Goal: Find specific page/section: Find specific page/section

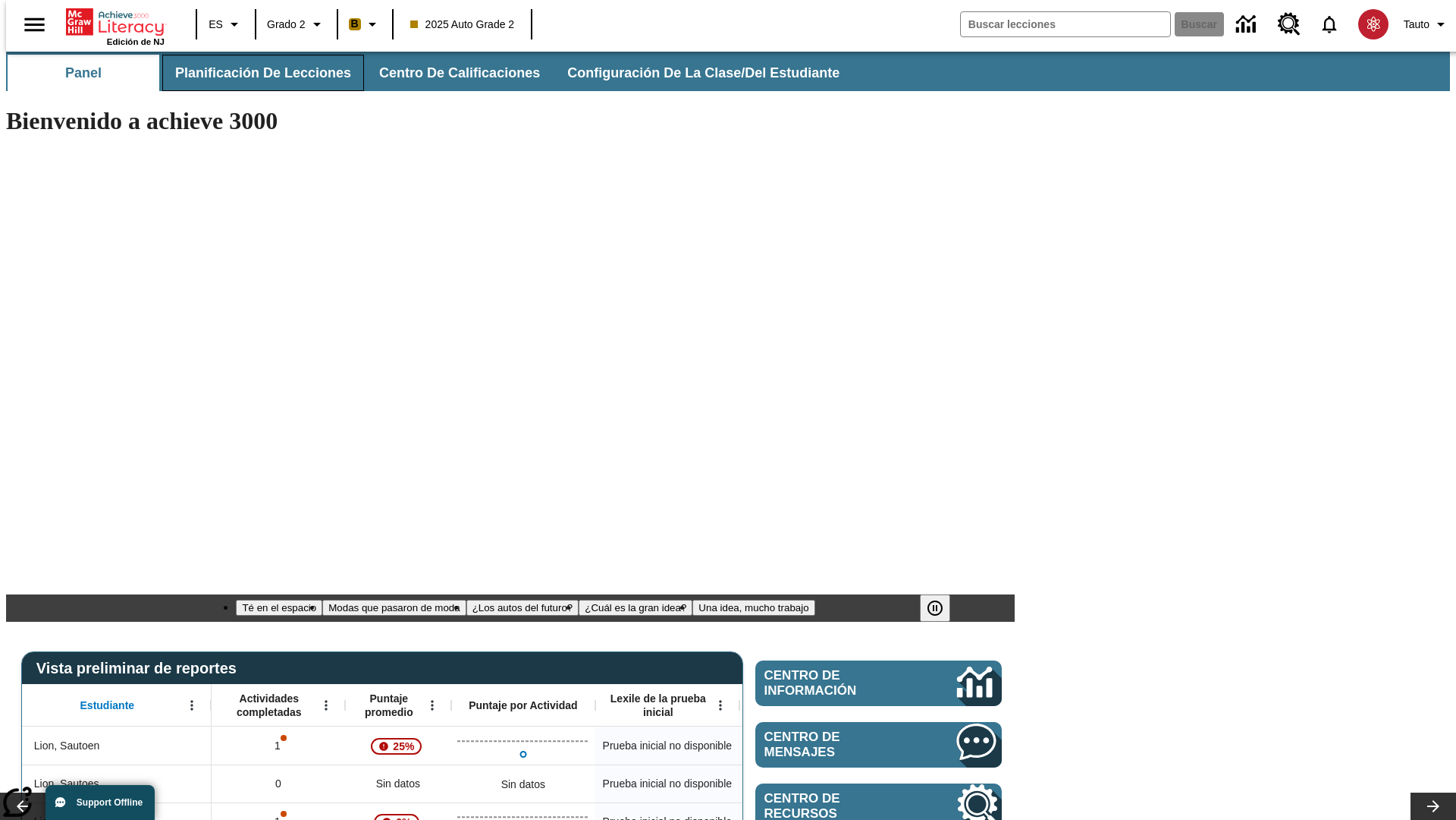
click at [254, 72] on span "Planificación de lecciones" at bounding box center [263, 73] width 176 height 17
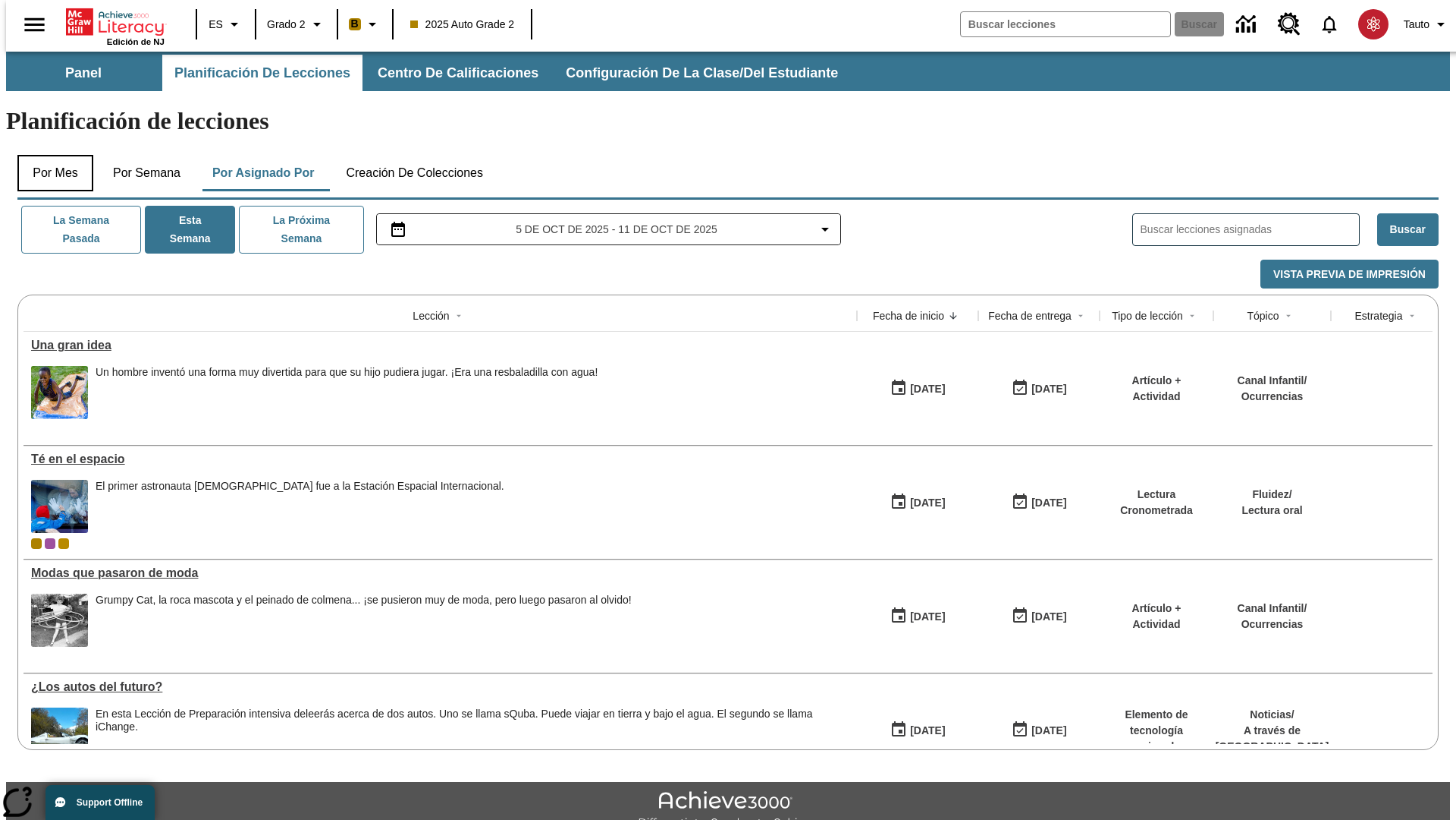
click at [49, 155] on button "Por mes" at bounding box center [55, 173] width 76 height 37
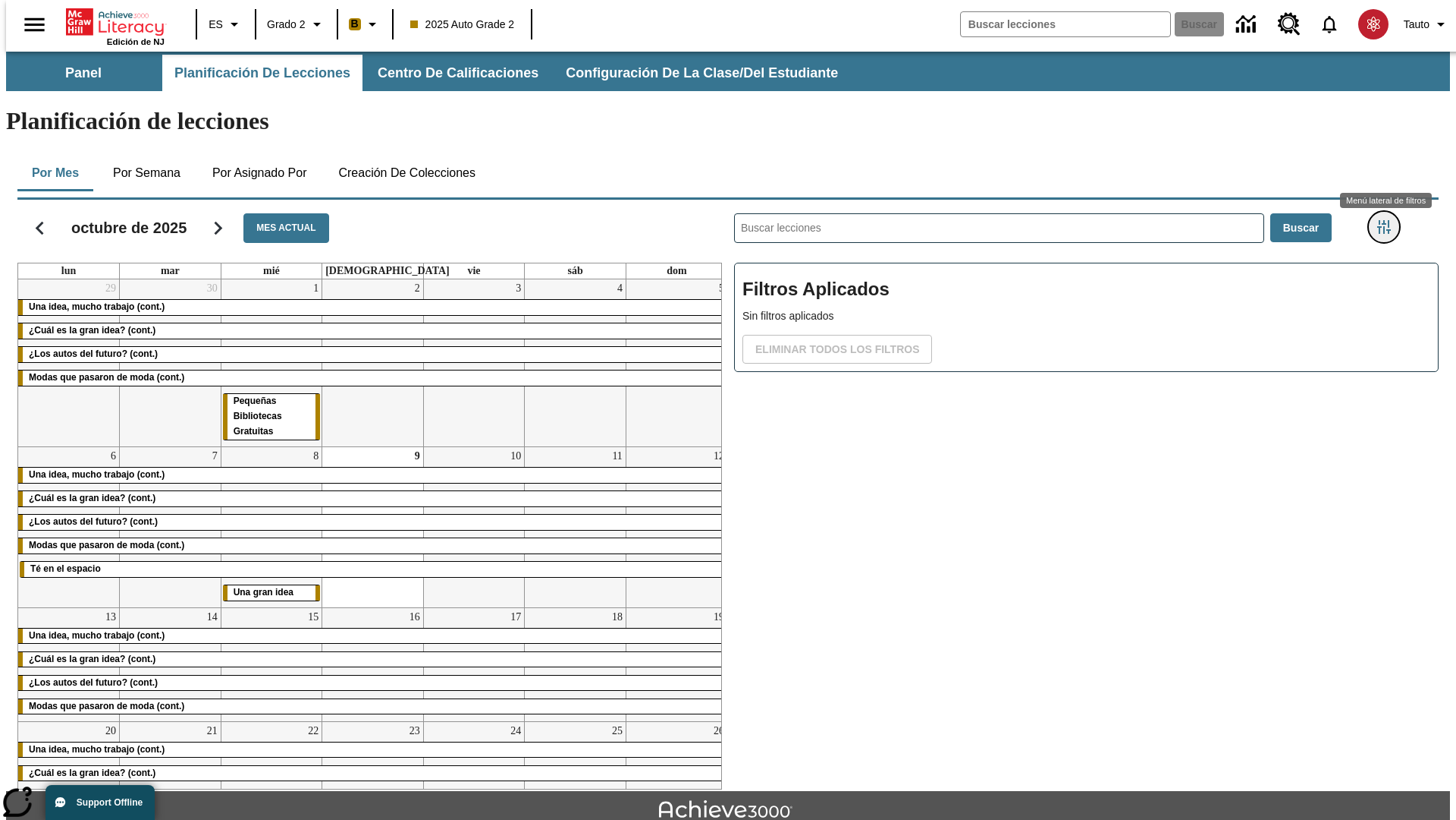
click at [1389, 220] on icon "Menú lateral de filtros" at bounding box center [1384, 227] width 14 height 14
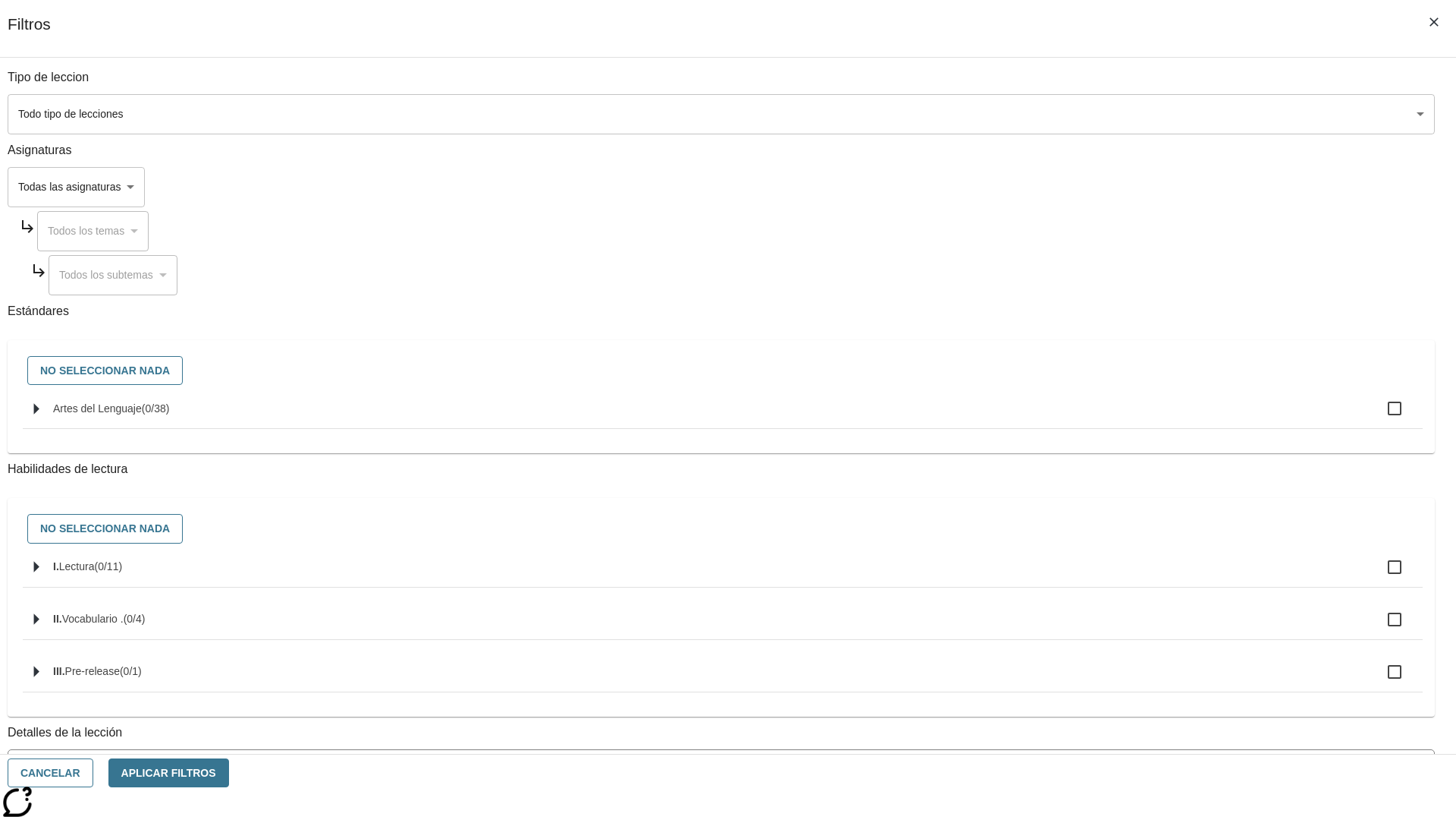
click at [1092, 114] on body "[MEDICAL_DATA] al contenido principal Edición de NJ ES Grado 2 B 2025 Auto Grad…" at bounding box center [728, 470] width 1444 height 837
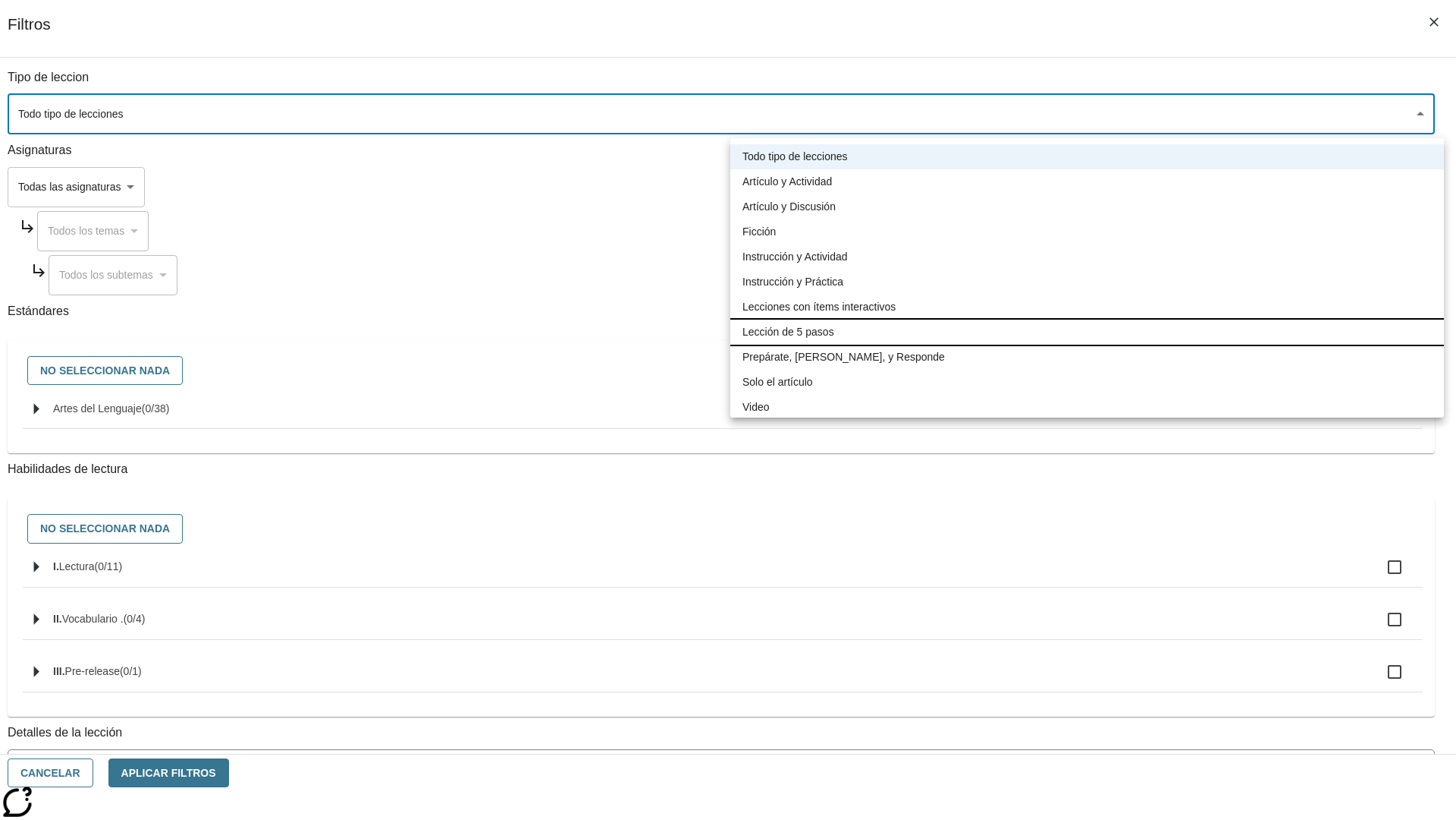
click at [1087, 331] on li "Lección de 5 pasos" at bounding box center [1088, 332] width 714 height 25
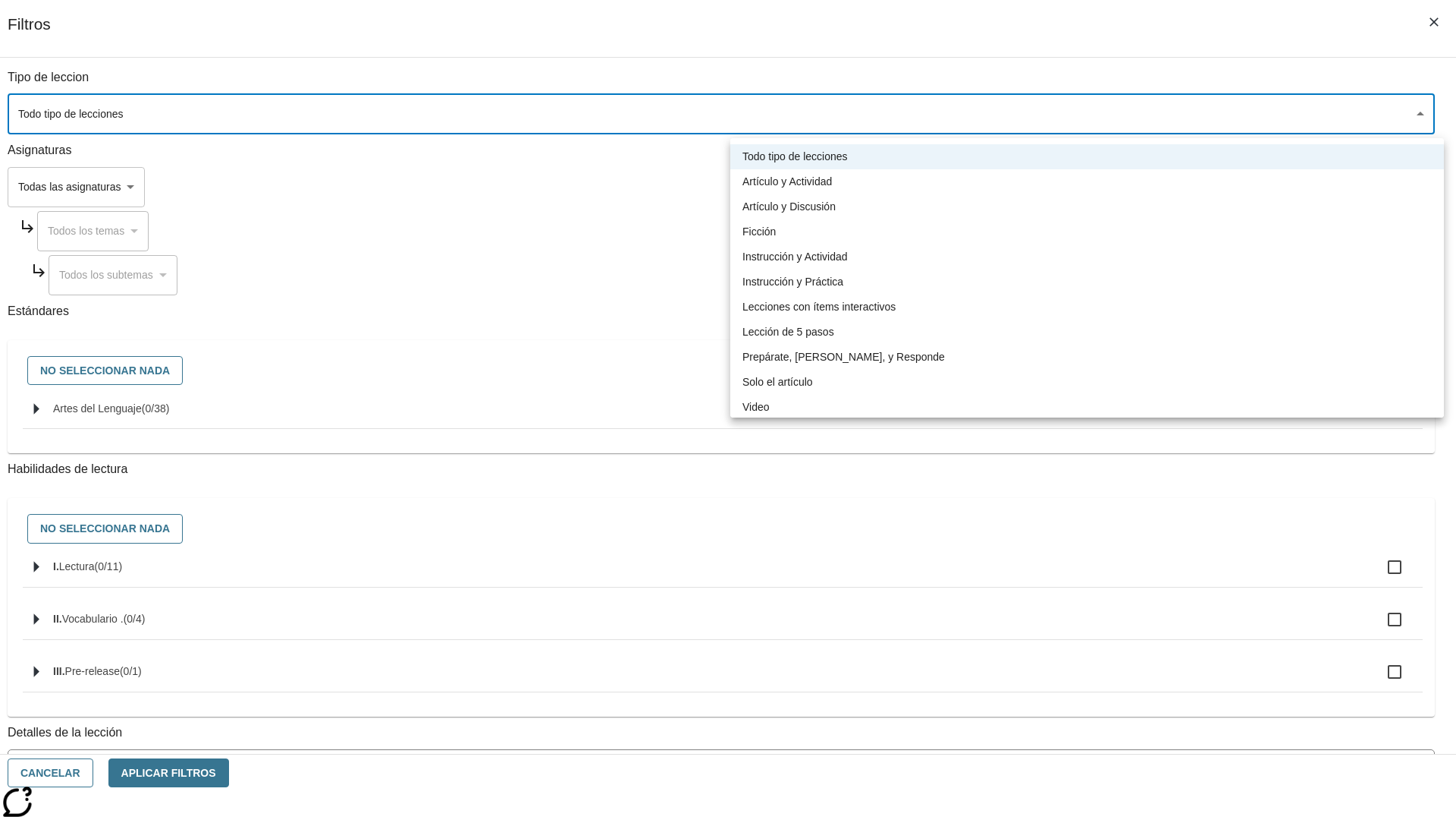
type input "1"
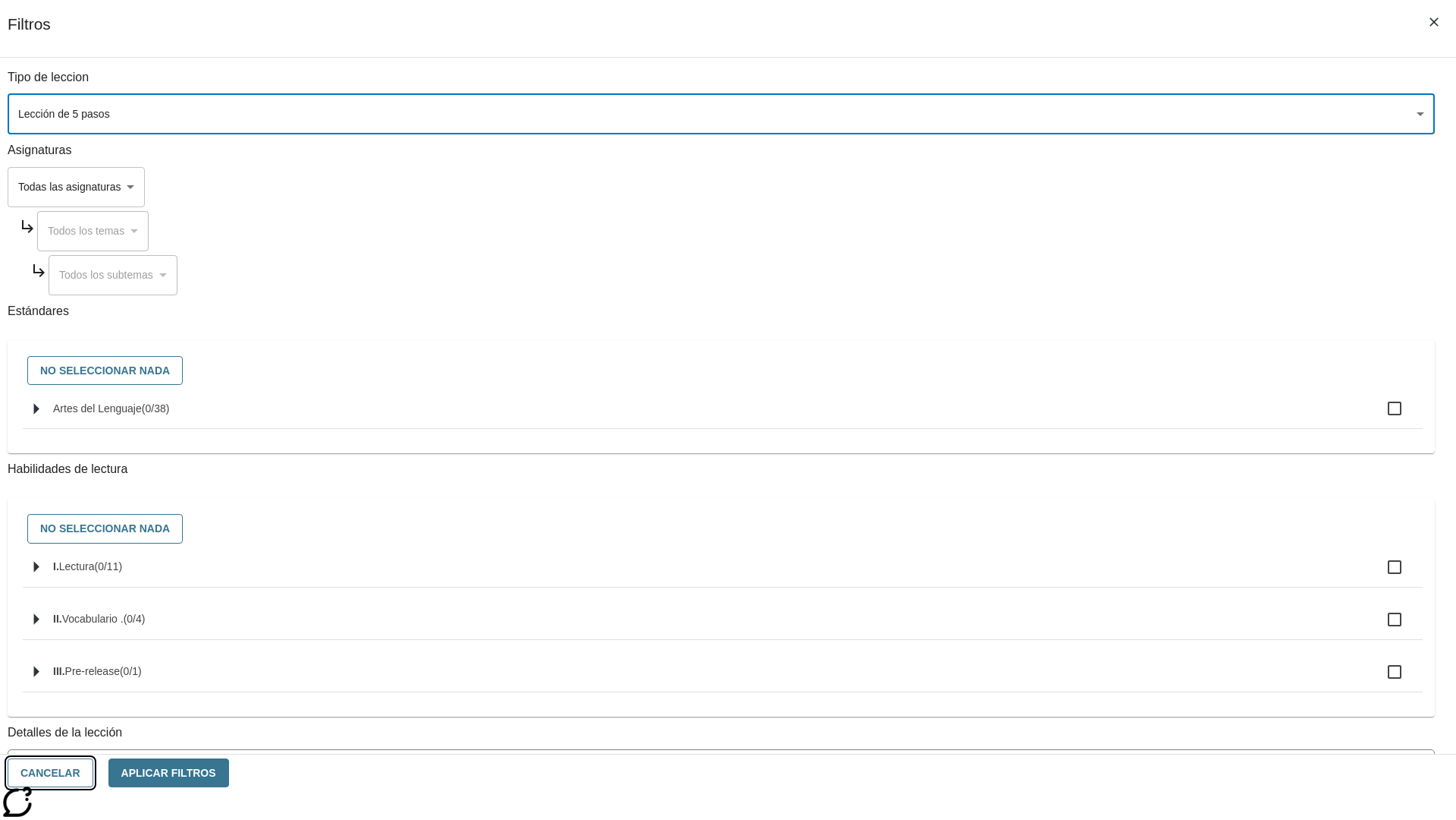
click at [93, 772] on button "Cancelar" at bounding box center [51, 773] width 86 height 30
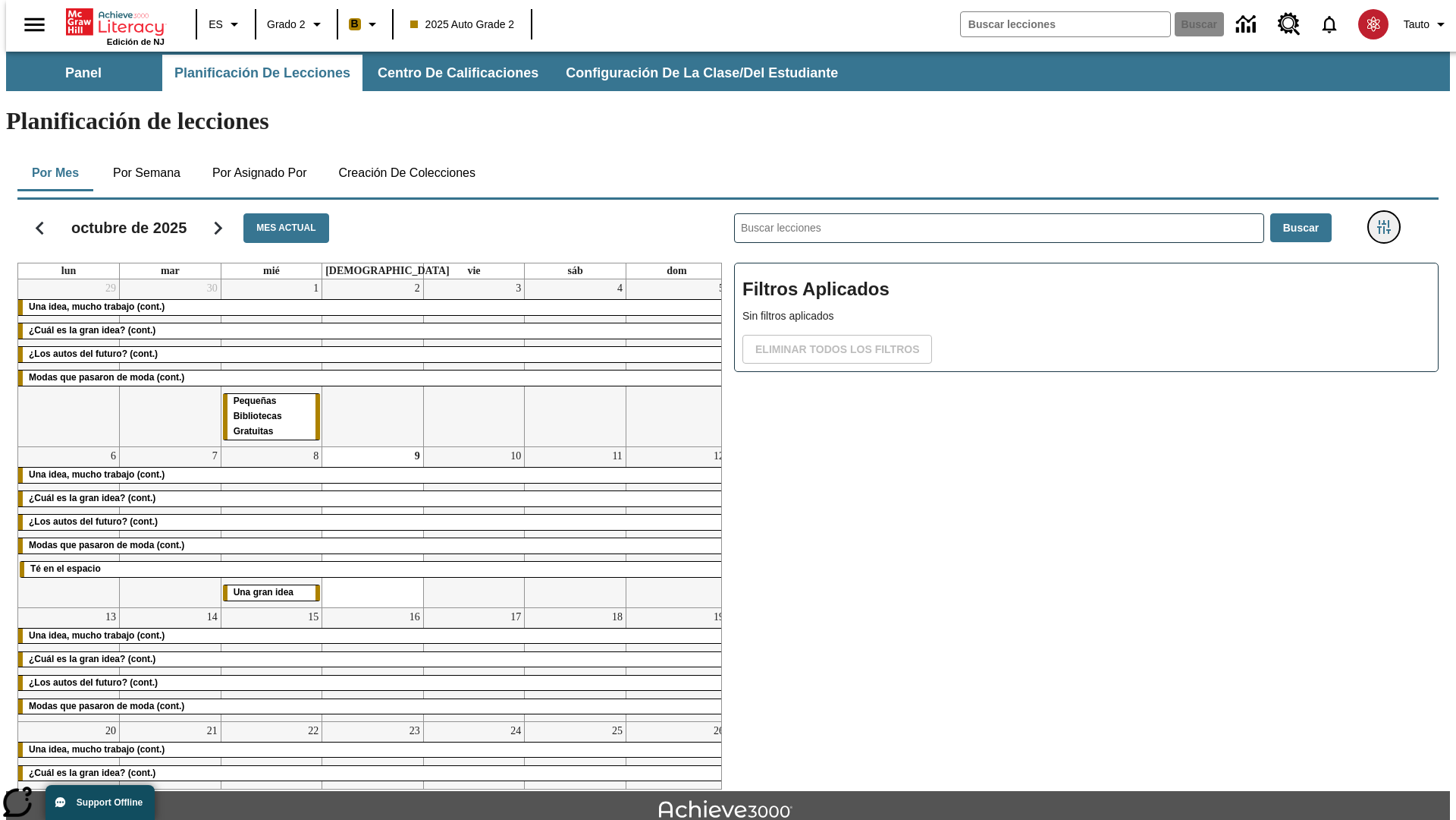
click at [1389, 220] on icon "Menú lateral de filtros" at bounding box center [1384, 227] width 14 height 14
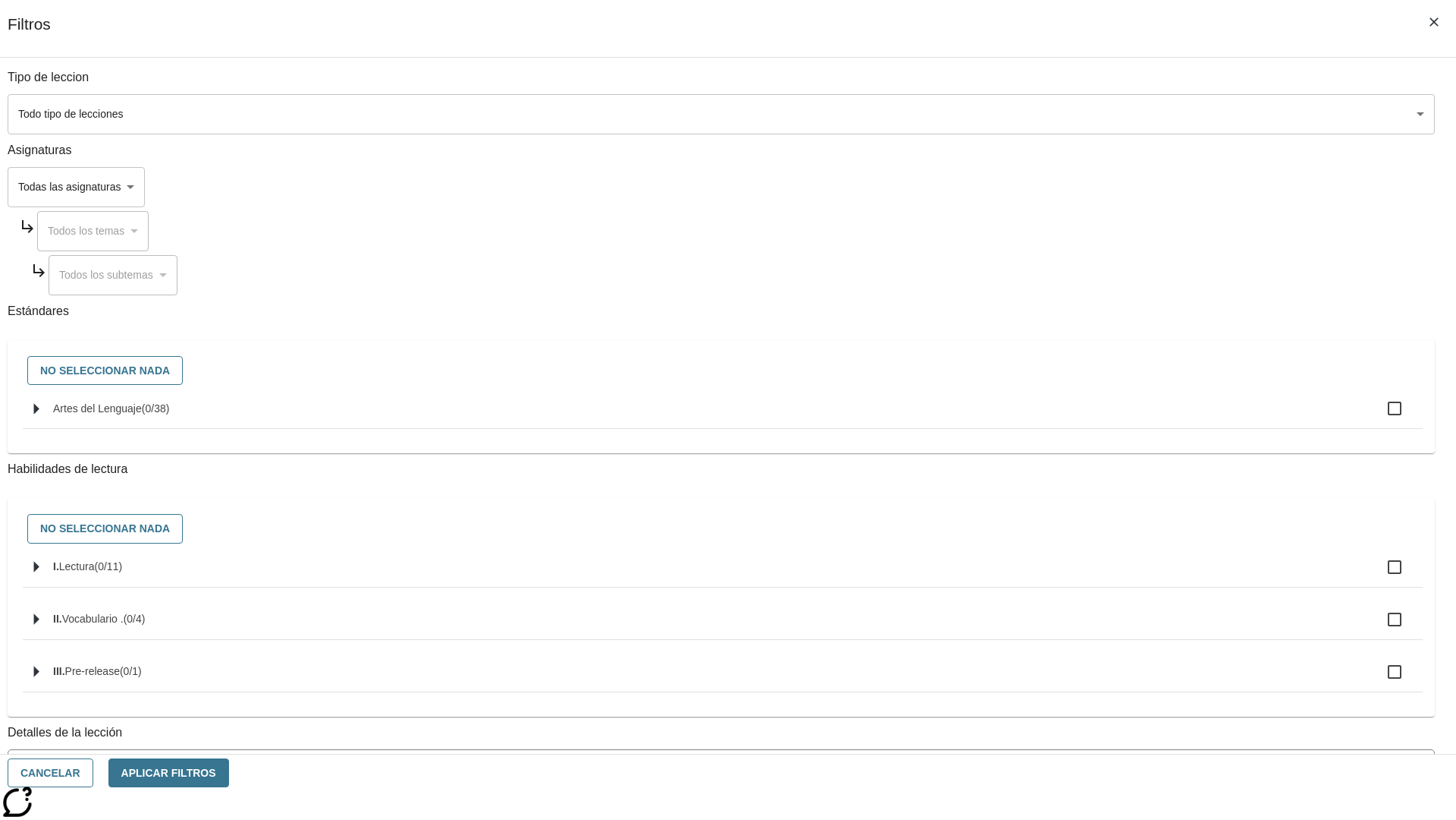
click at [1092, 114] on body "[MEDICAL_DATA] al contenido principal Edición de NJ ES Grado 2 B 2025 Auto Grad…" at bounding box center [728, 470] width 1444 height 837
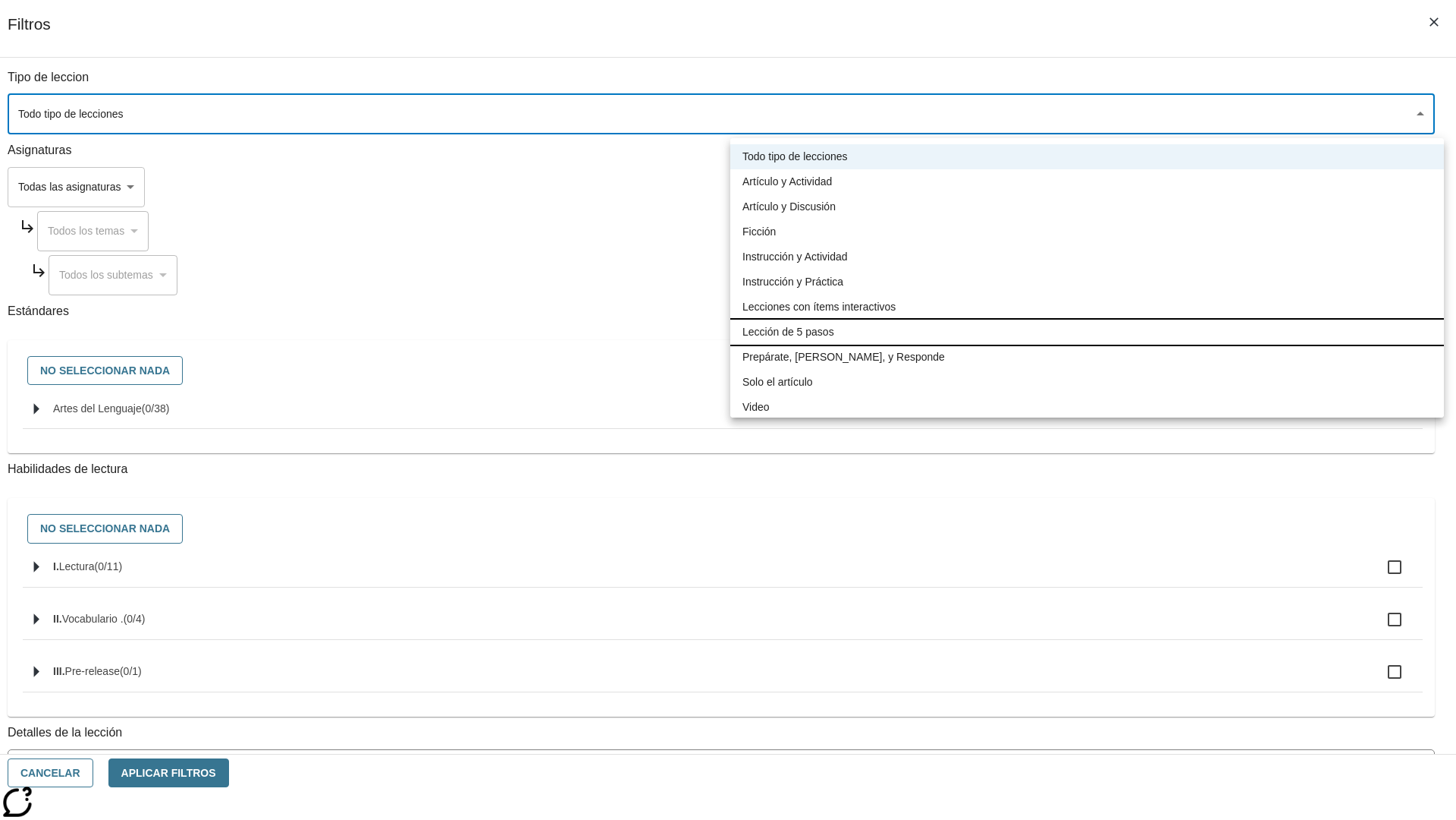
click at [1087, 331] on li "Lección de 5 pasos" at bounding box center [1088, 332] width 714 height 25
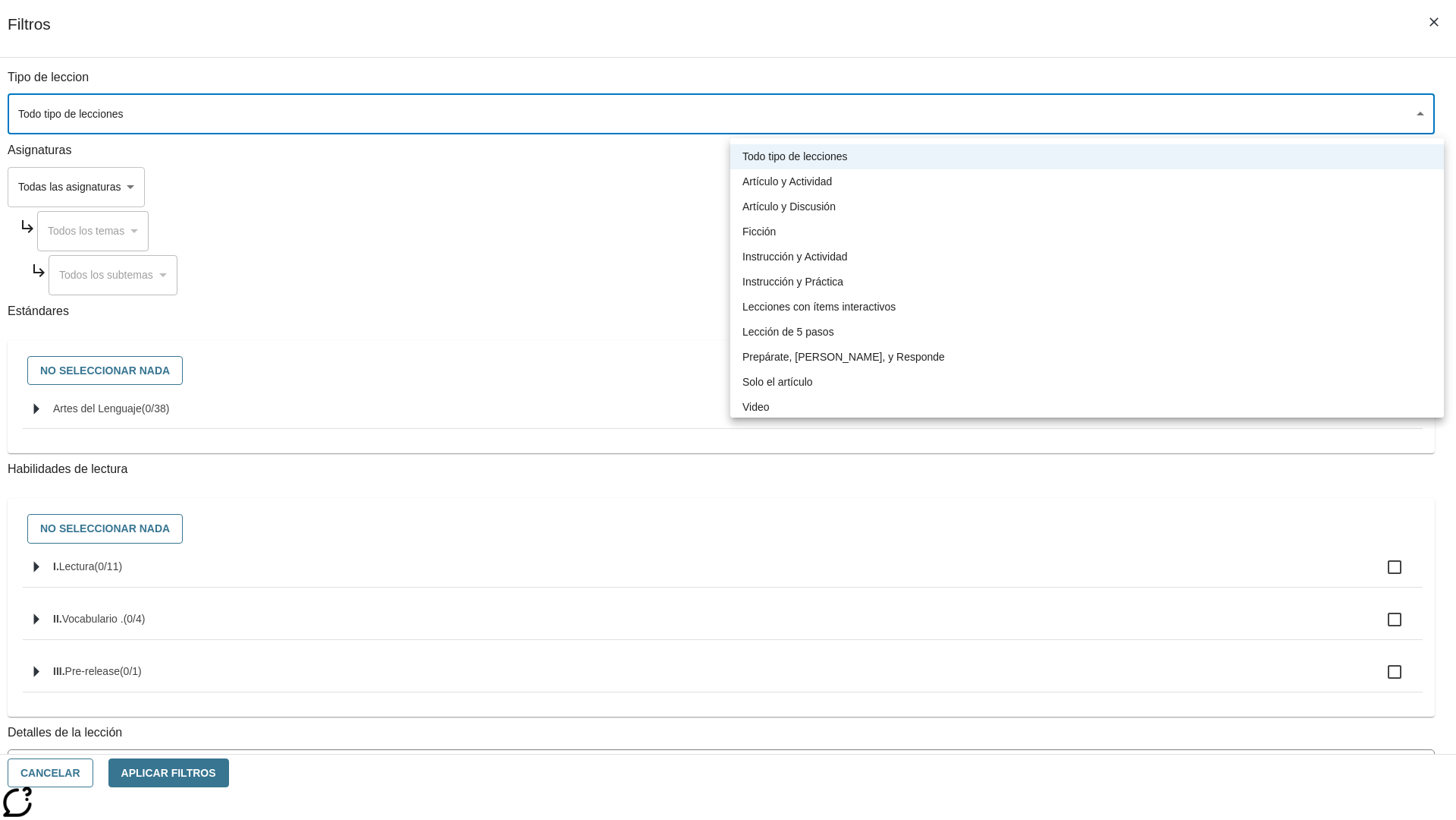
type input "1"
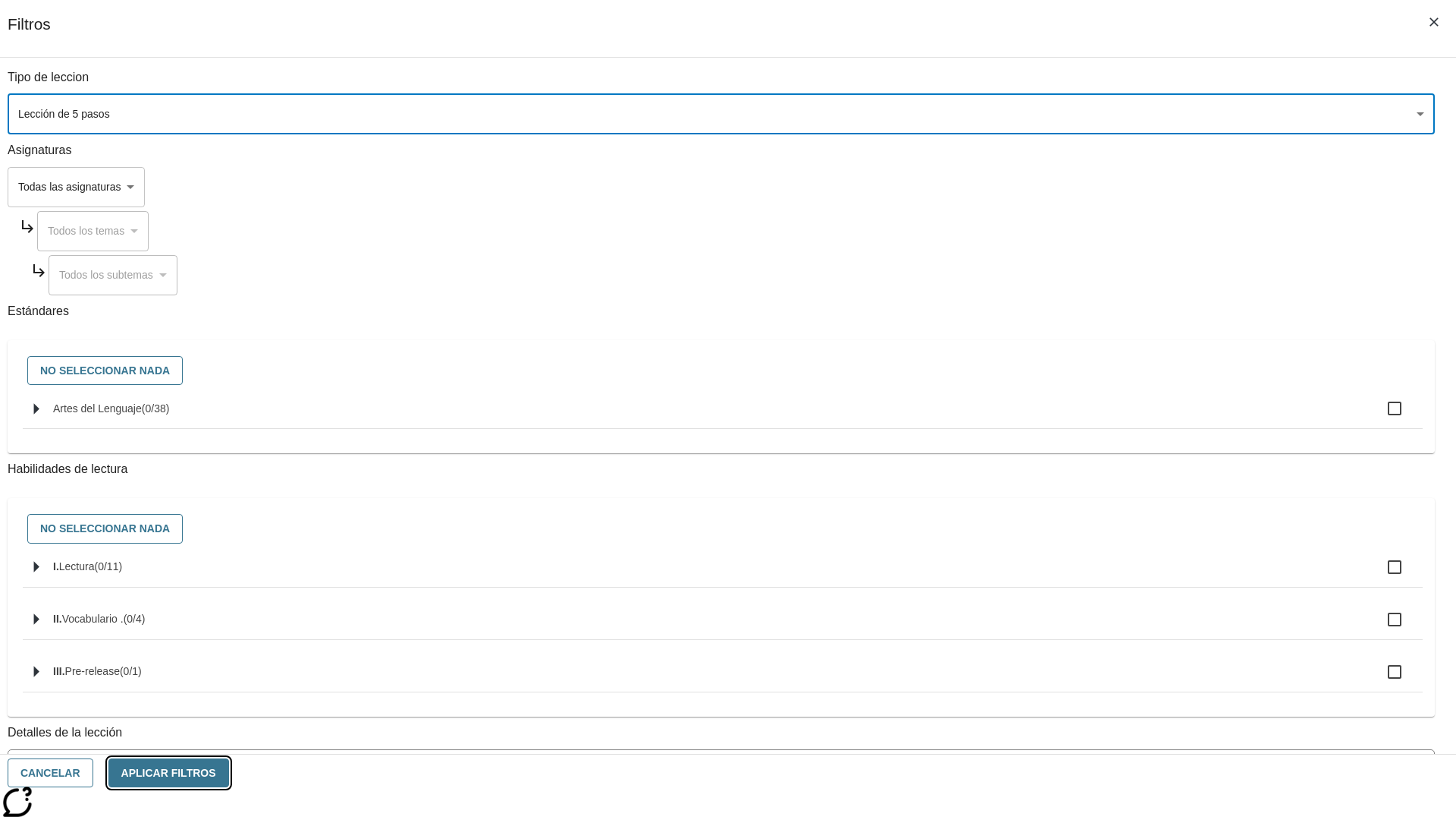
click at [229, 772] on button "Aplicar Filtros" at bounding box center [168, 773] width 121 height 30
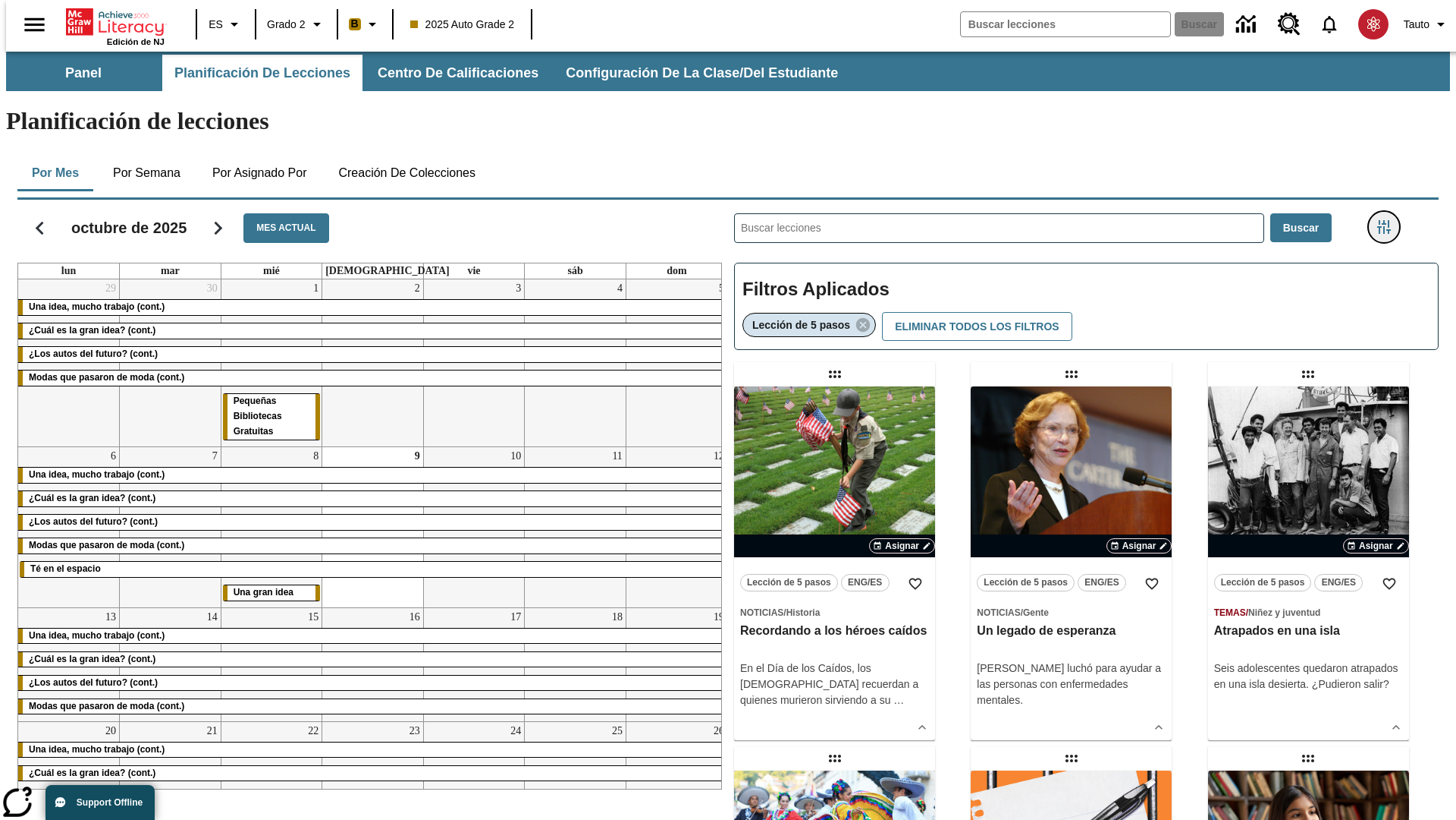
click at [1389, 220] on icon "Menú lateral de filtros" at bounding box center [1384, 227] width 14 height 14
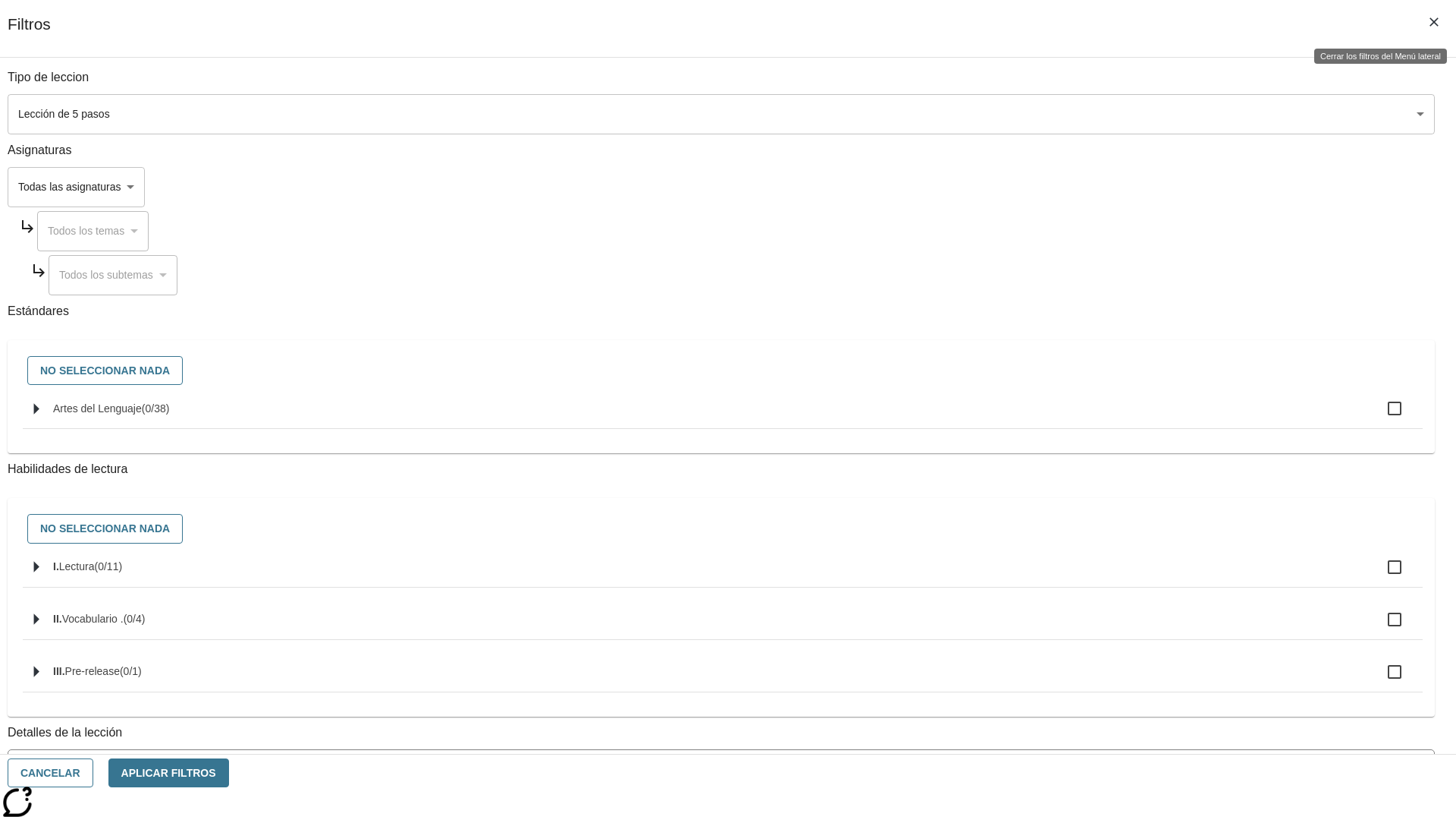
click at [1434, 22] on icon "Cerrar los filtros del Menú lateral" at bounding box center [1434, 22] width 9 height 9
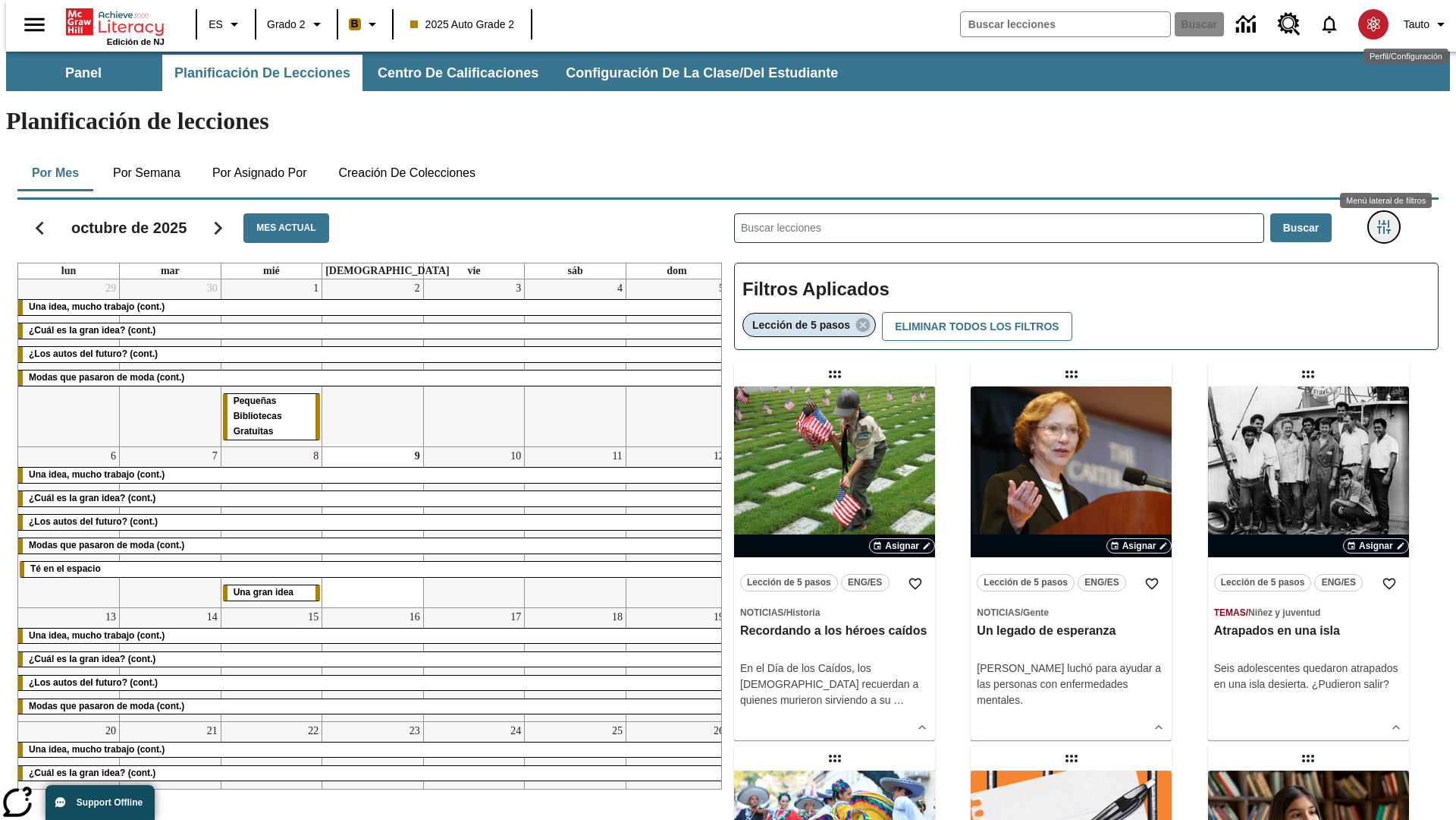
click at [1389, 220] on icon "Menú lateral de filtros" at bounding box center [1384, 227] width 14 height 14
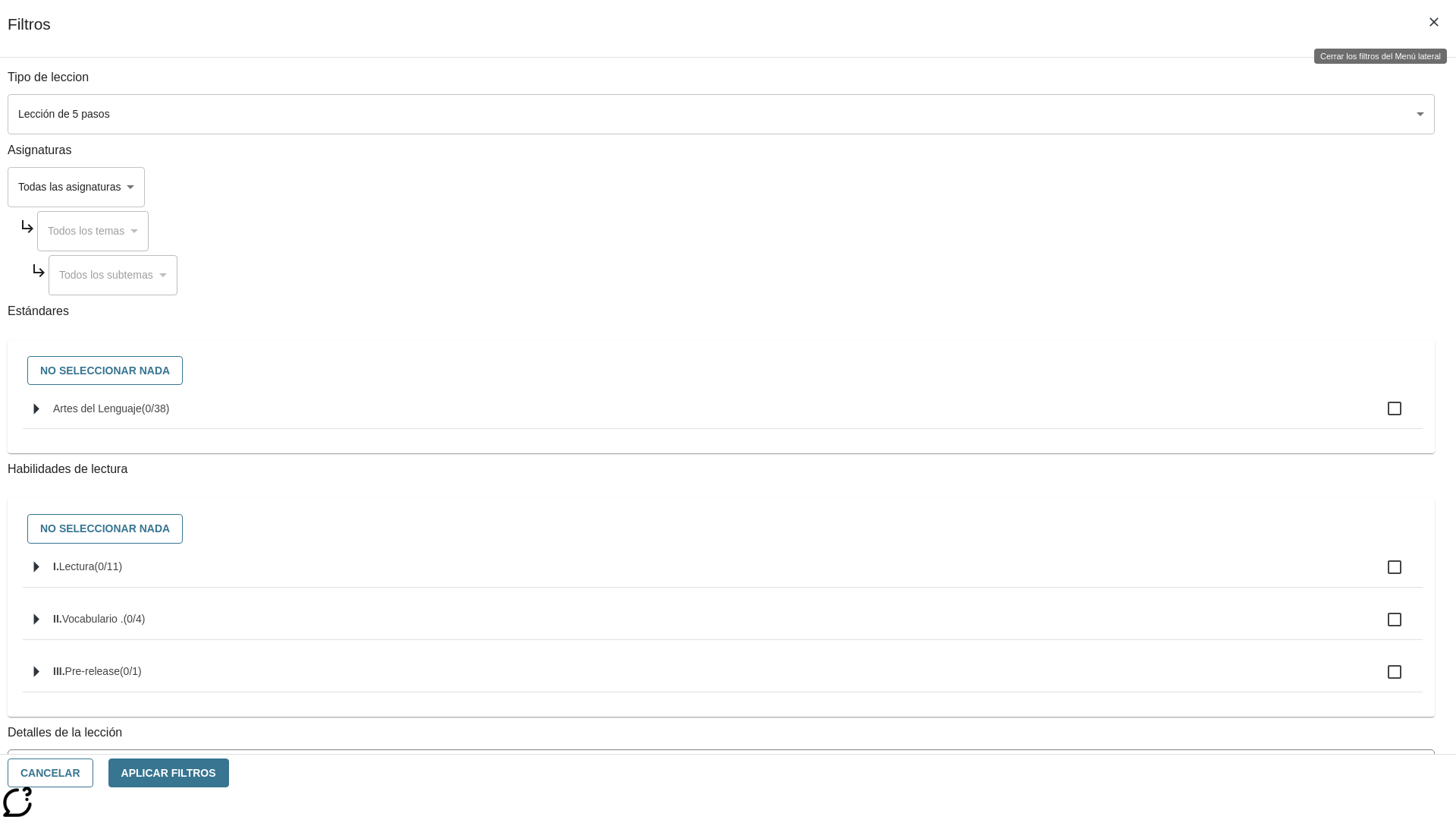
click at [1434, 22] on icon "Cerrar los filtros del Menú lateral" at bounding box center [1434, 22] width 9 height 9
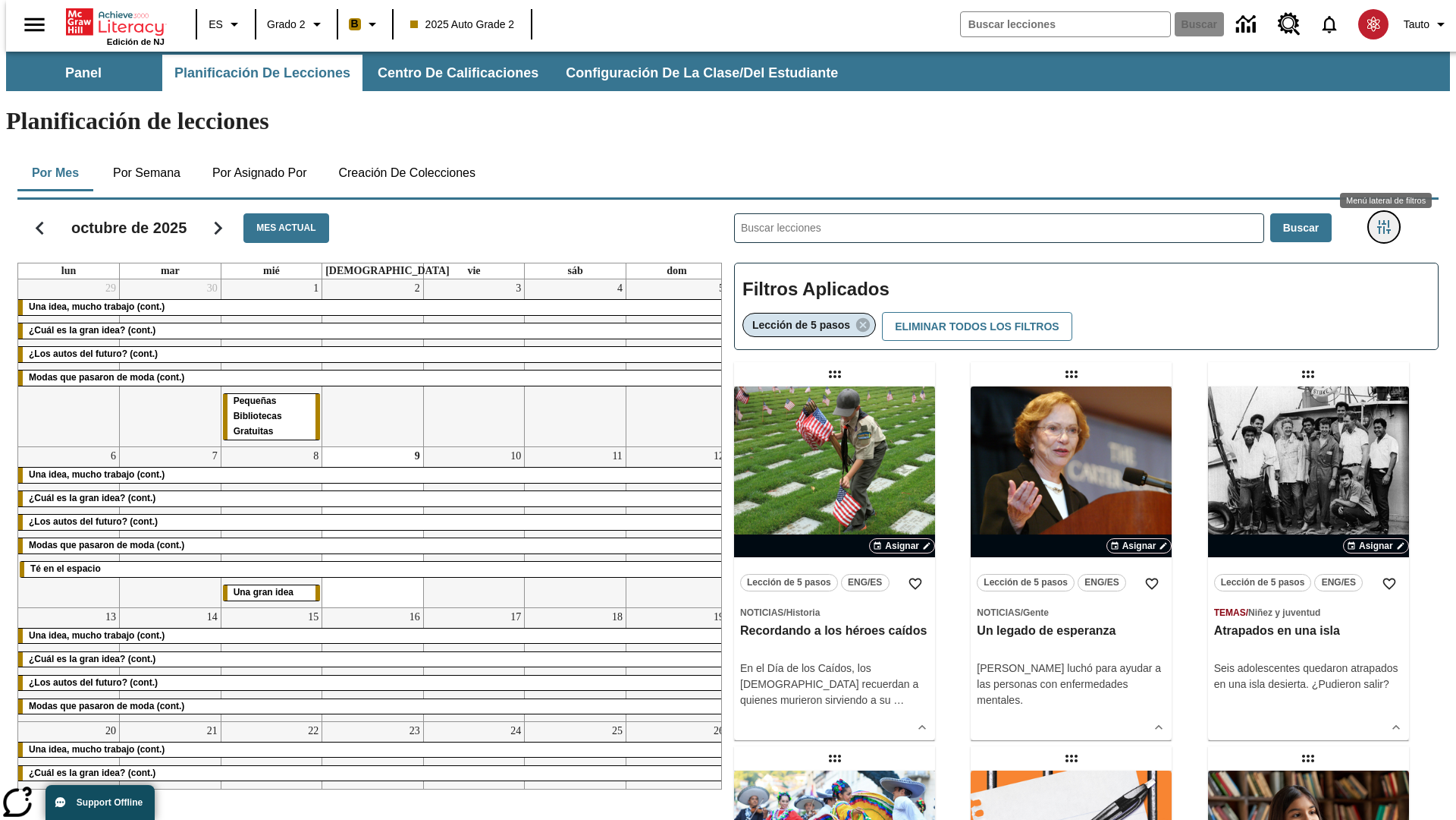
click at [1389, 220] on icon "Menú lateral de filtros" at bounding box center [1384, 227] width 14 height 14
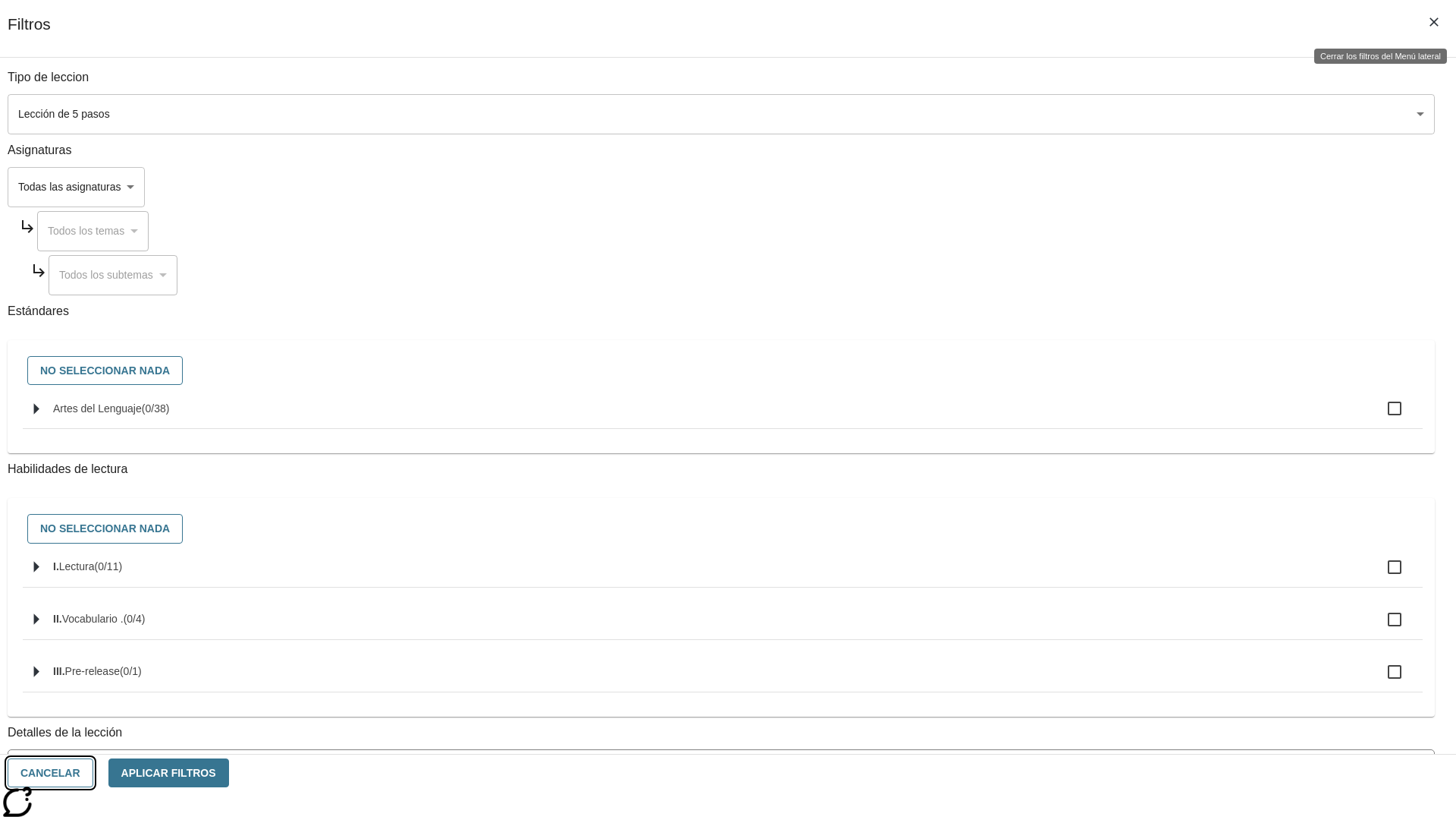
click at [93, 772] on button "Cancelar" at bounding box center [51, 773] width 86 height 30
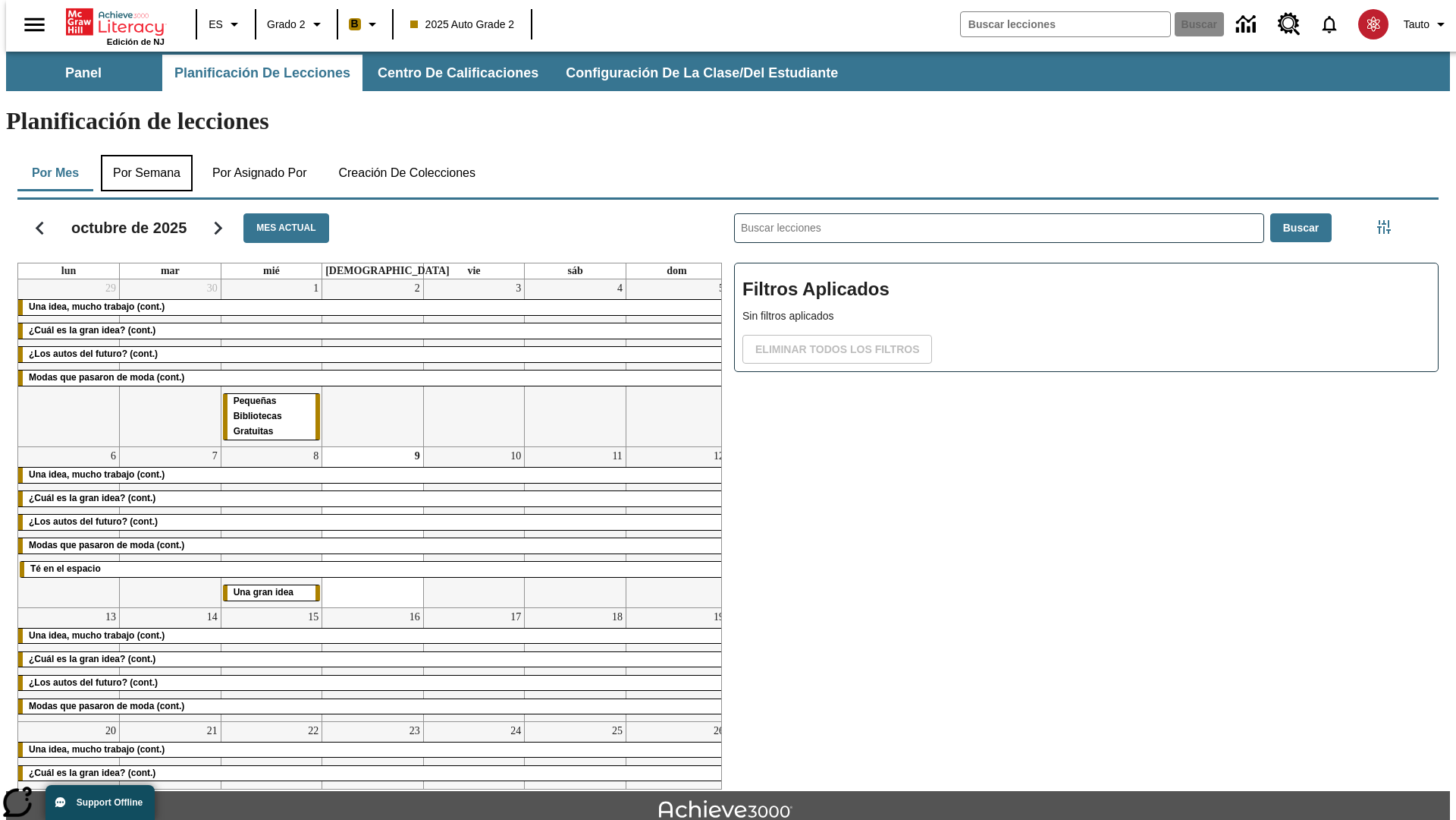
click at [142, 155] on button "Por semana" at bounding box center [146, 173] width 92 height 37
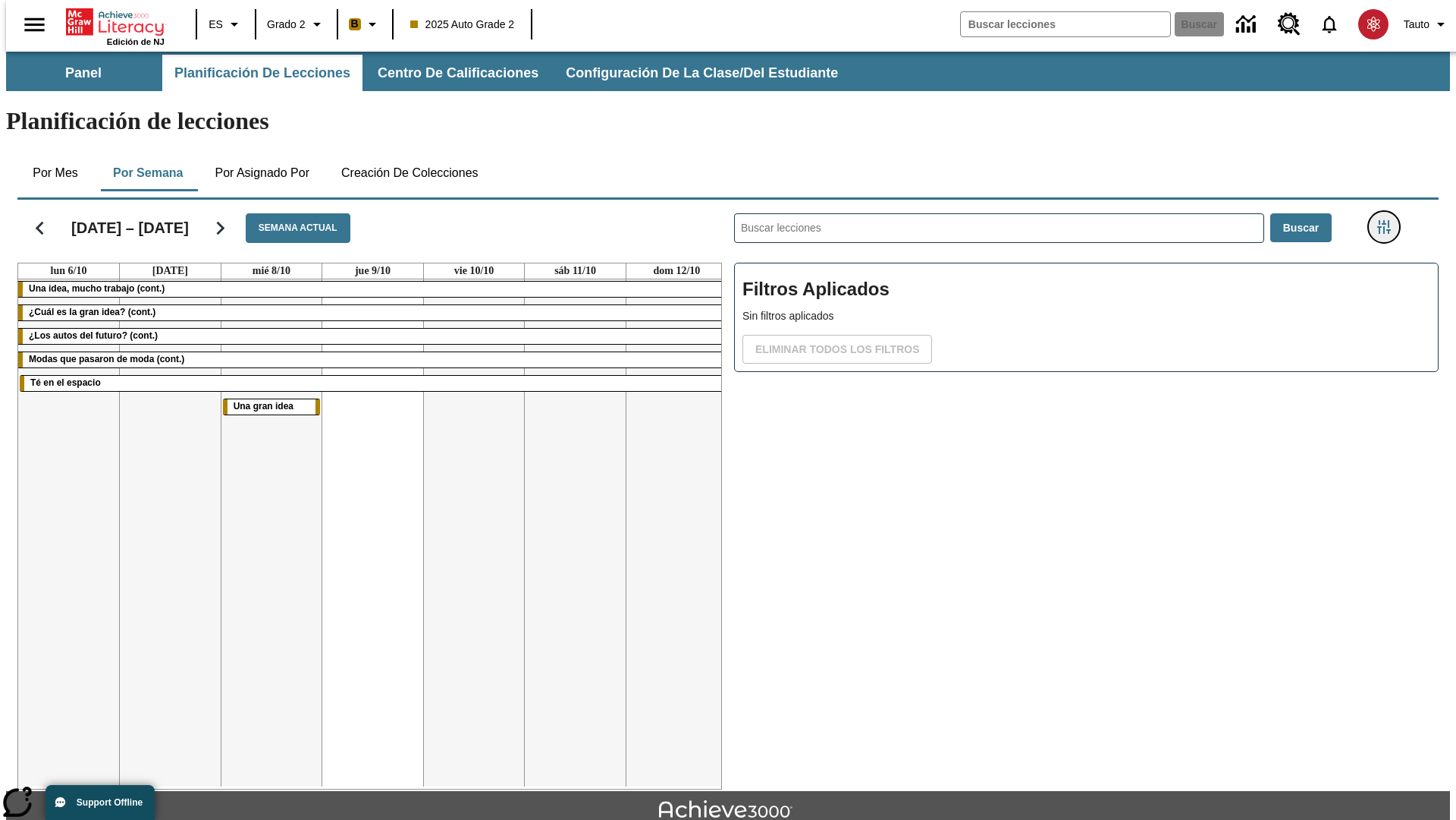
click at [1389, 220] on icon "Menú lateral de filtros" at bounding box center [1384, 227] width 14 height 14
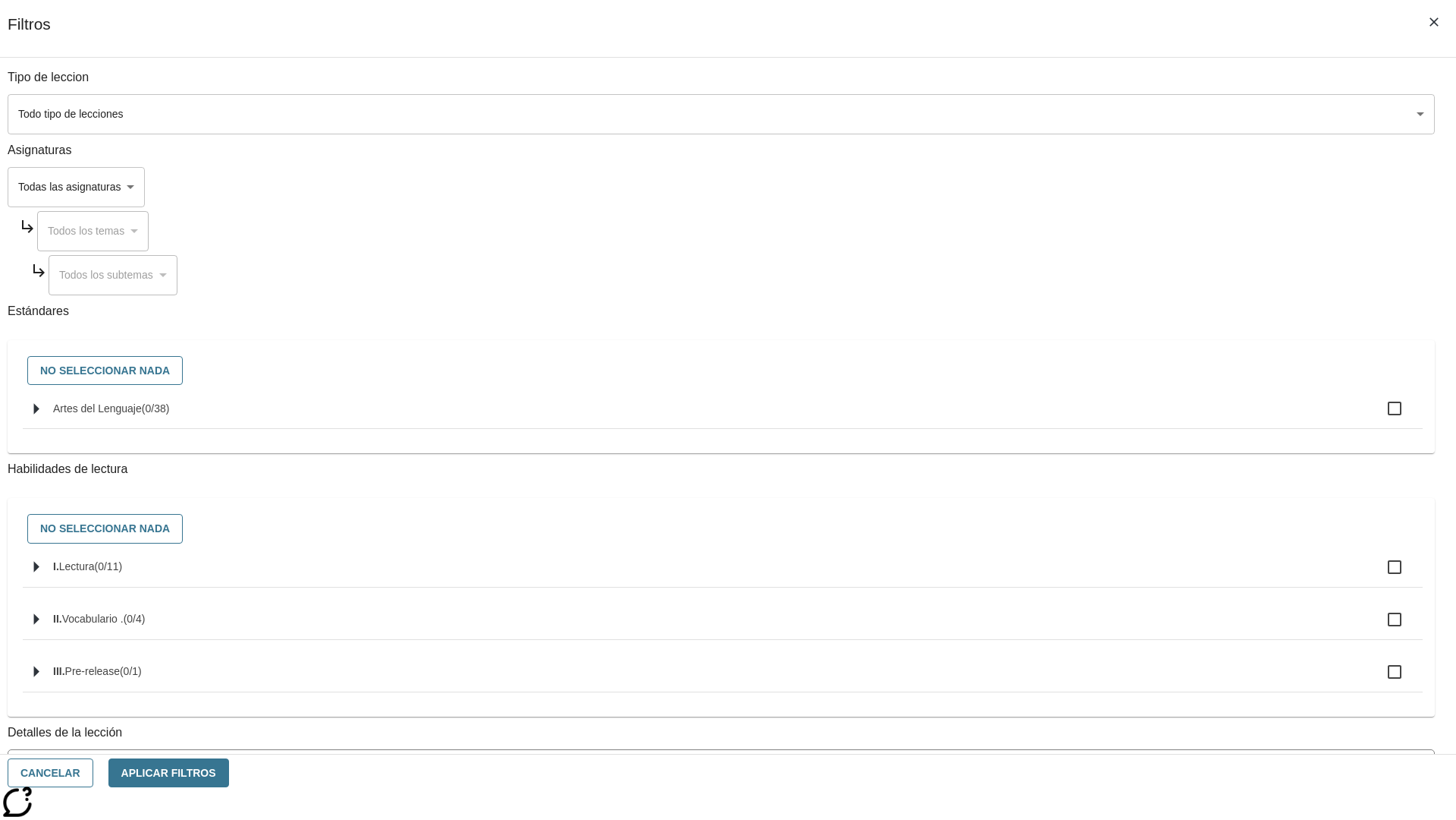
click at [1092, 114] on body "[MEDICAL_DATA] al contenido principal Edición de NJ ES Grado 2 B 2025 Auto Grad…" at bounding box center [728, 470] width 1444 height 837
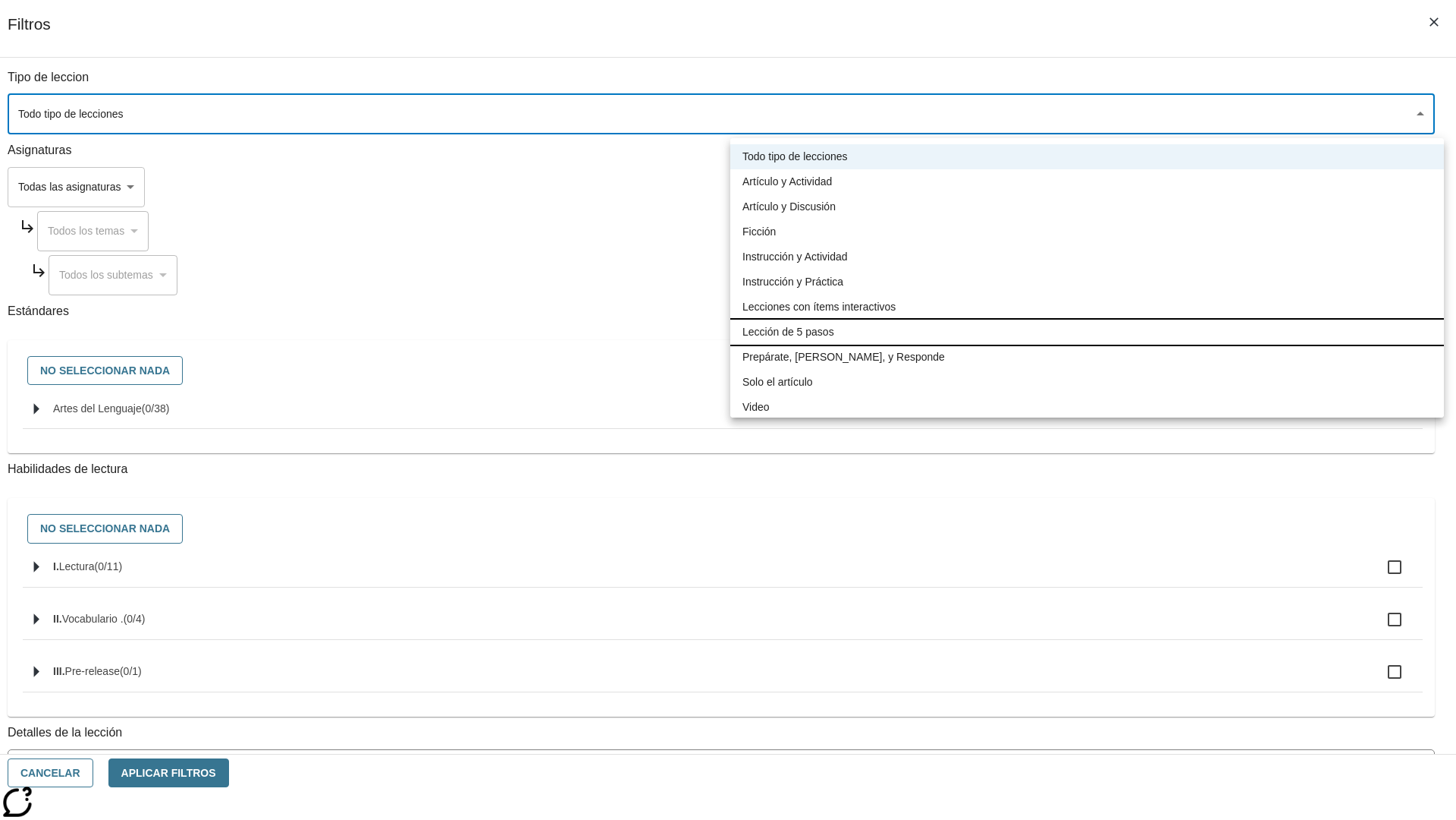
click at [1087, 331] on li "Lección de 5 pasos" at bounding box center [1088, 332] width 714 height 25
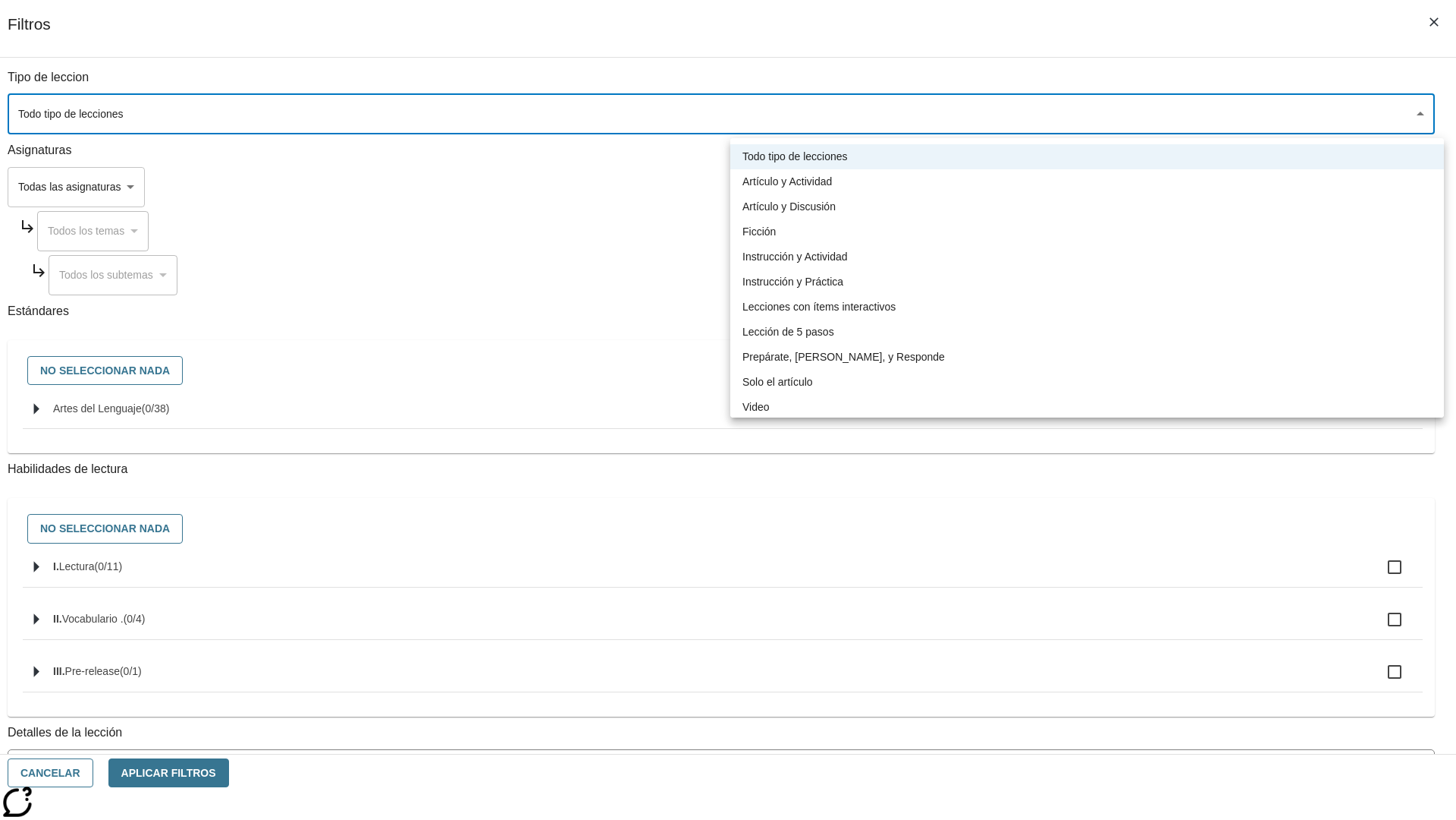
type input "1"
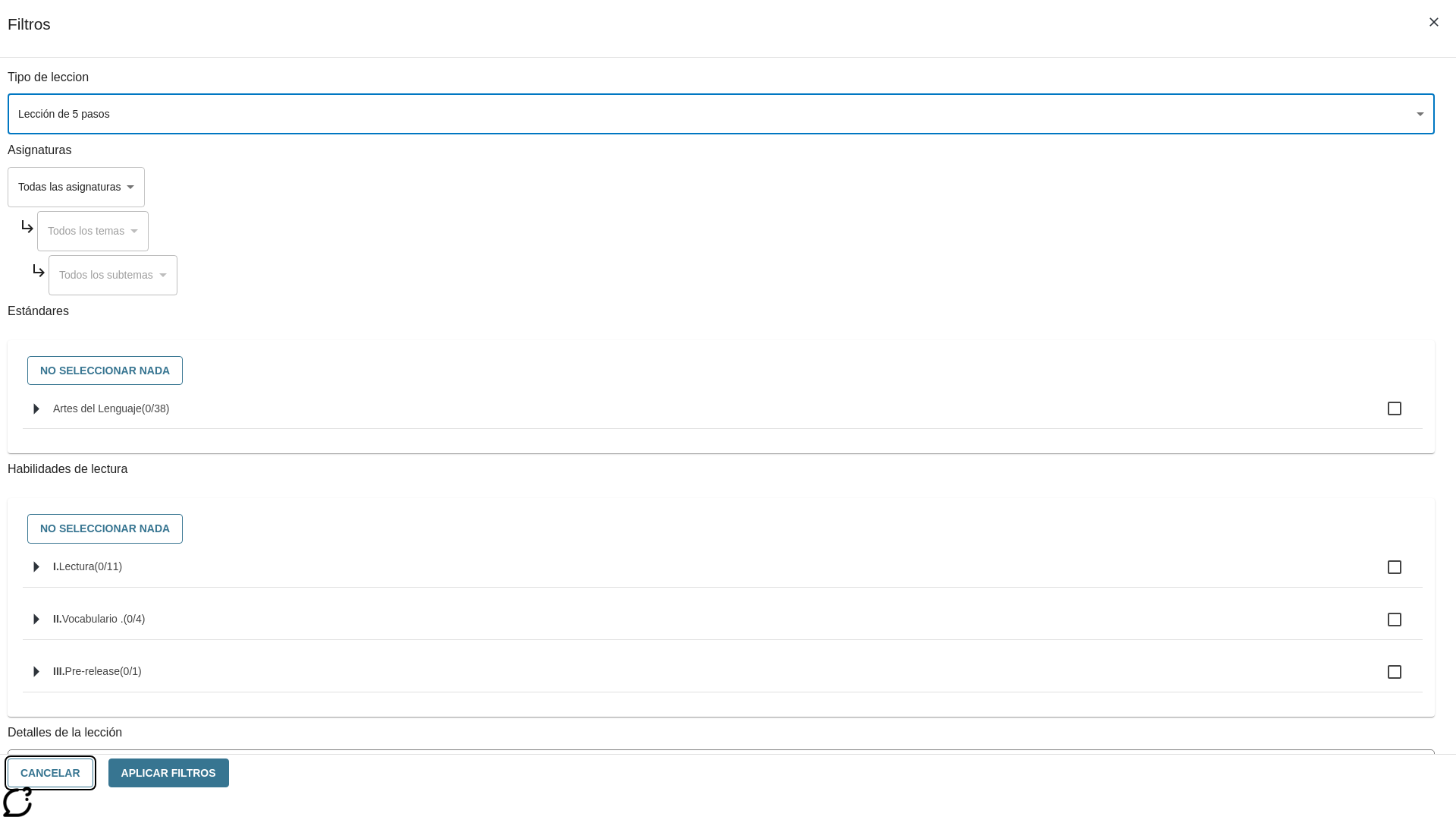
click at [93, 772] on button "Cancelar" at bounding box center [51, 773] width 86 height 30
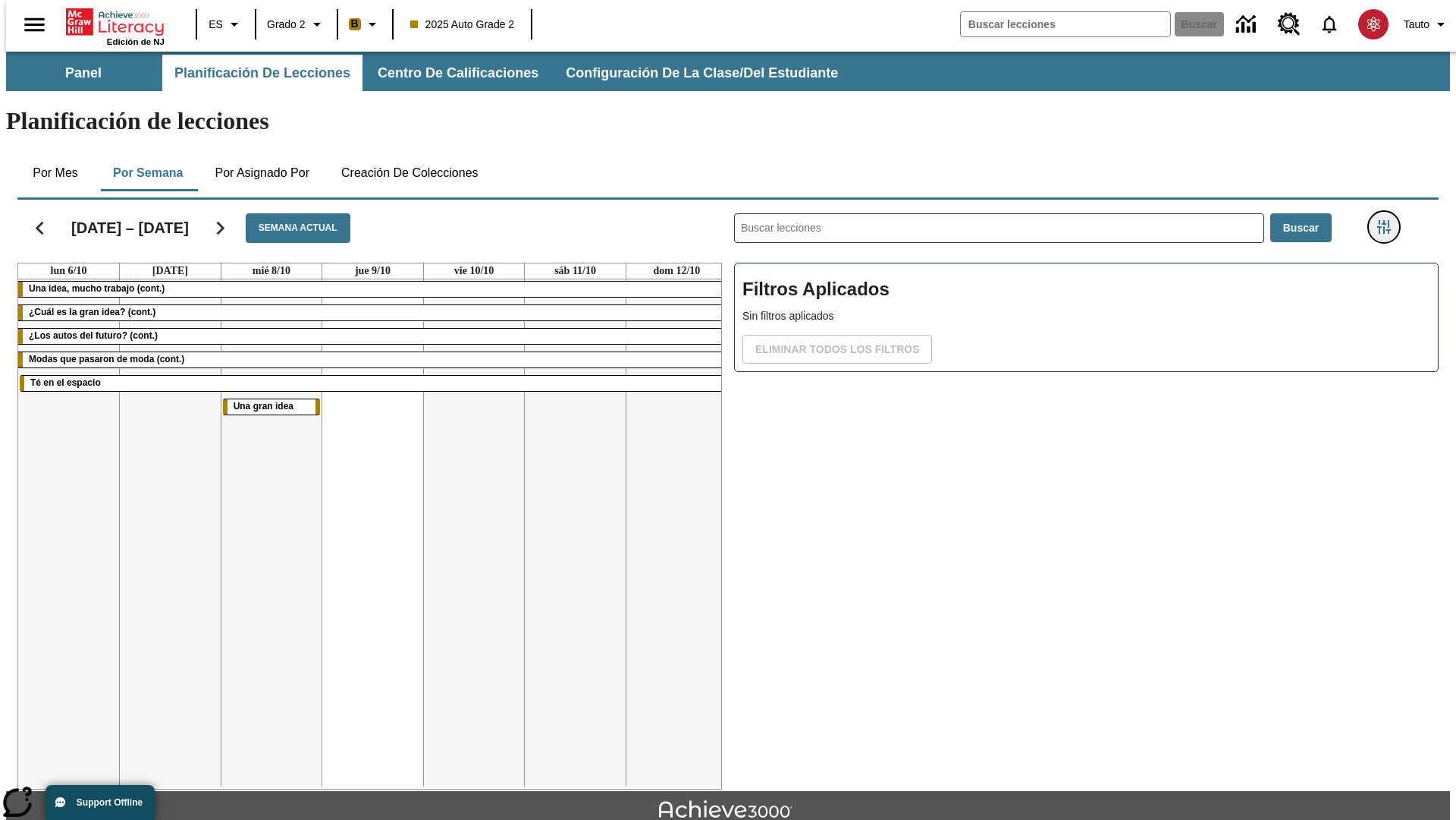
click at [1389, 220] on icon "Menú lateral de filtros" at bounding box center [1384, 227] width 14 height 14
